Goal: Check status: Check status

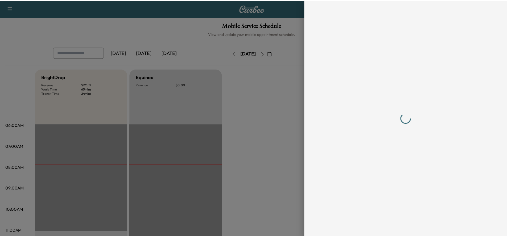
scroll to position [160, 0]
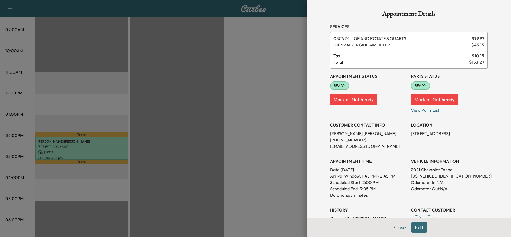
click at [247, 46] on div at bounding box center [255, 118] width 511 height 237
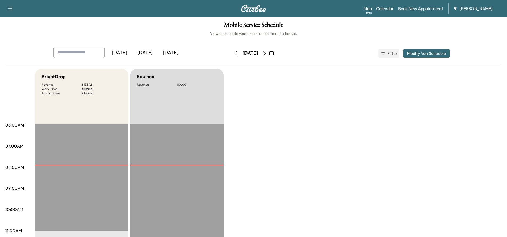
scroll to position [0, 0]
click at [233, 55] on icon "button" at bounding box center [235, 54] width 4 height 4
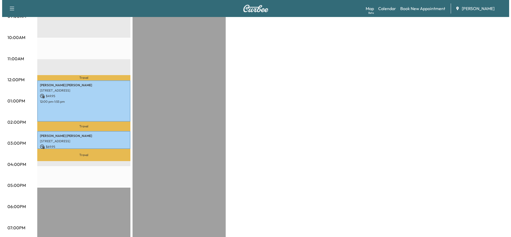
scroll to position [186, 0]
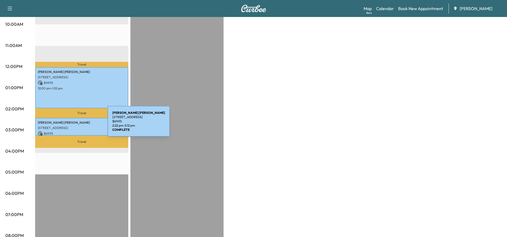
click at [68, 126] on p "[STREET_ADDRESS]" at bounding box center [82, 128] width 88 height 4
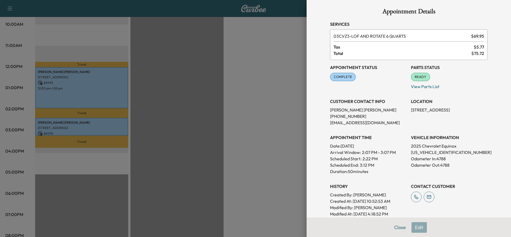
scroll to position [0, 0]
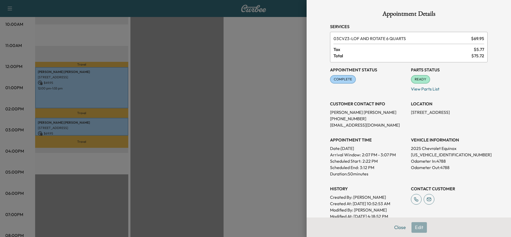
click at [81, 82] on div at bounding box center [255, 118] width 511 height 237
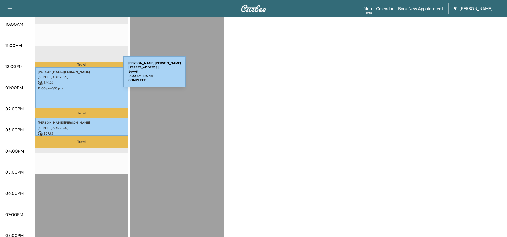
click at [83, 75] on p "[STREET_ADDRESS]" at bounding box center [82, 77] width 88 height 4
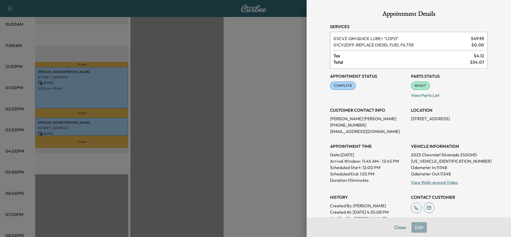
click at [285, 61] on div at bounding box center [255, 118] width 511 height 237
